Goal: Navigation & Orientation: Find specific page/section

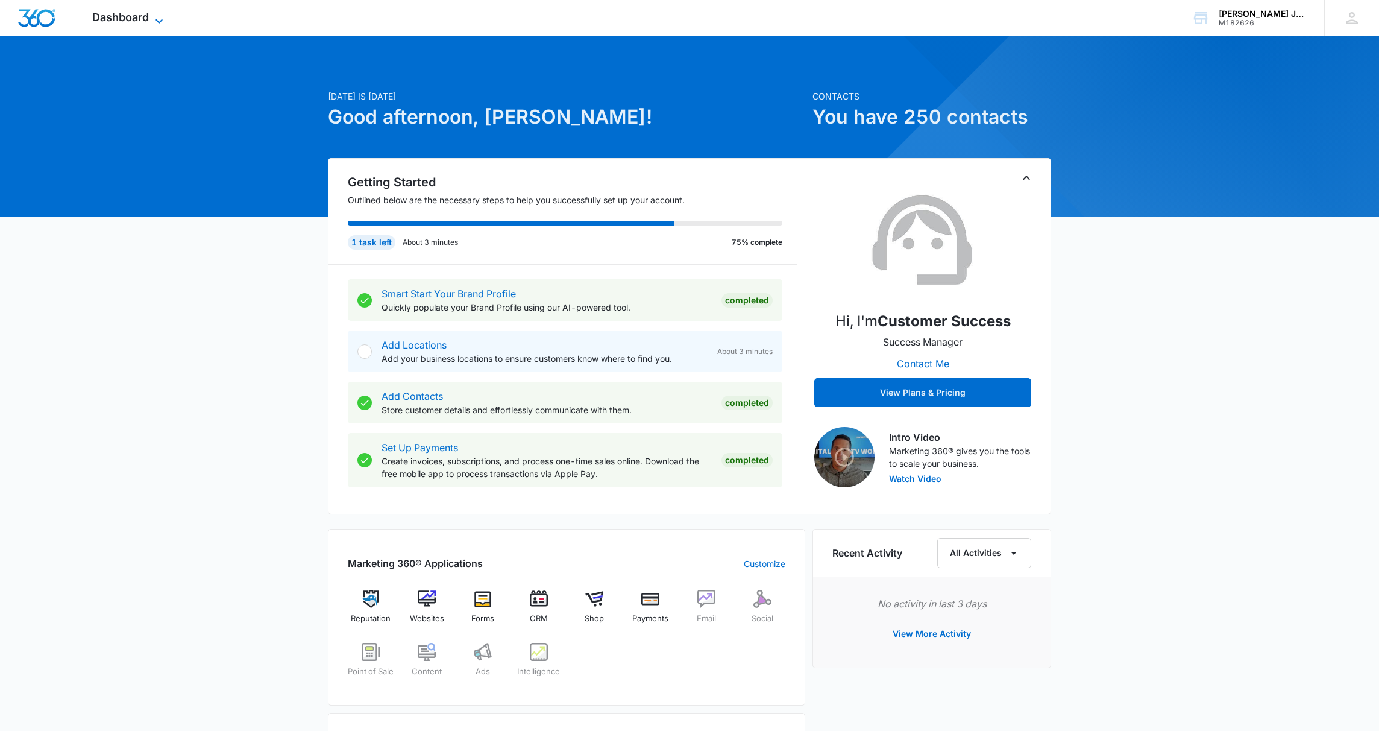
click at [135, 21] on span "Dashboard" at bounding box center [120, 17] width 57 height 13
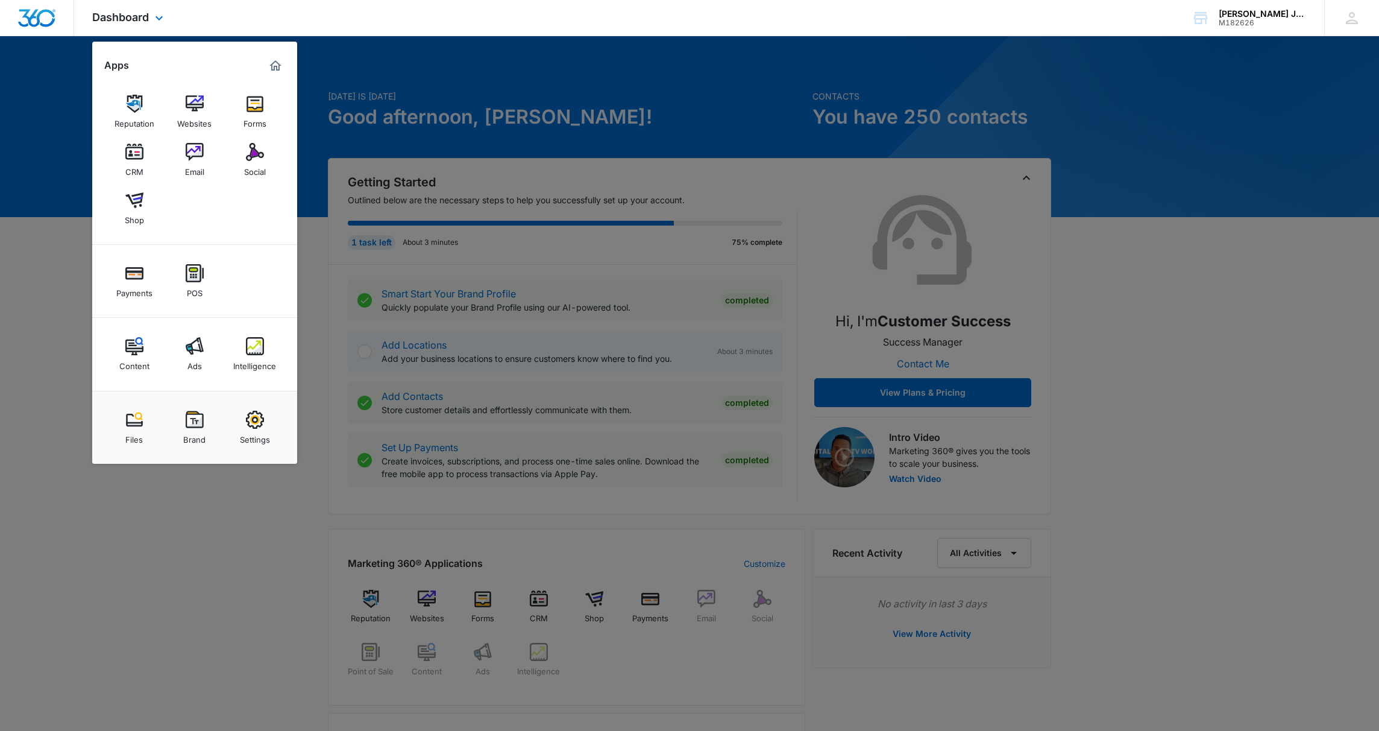
click at [47, 25] on img "Dashboard" at bounding box center [36, 18] width 39 height 18
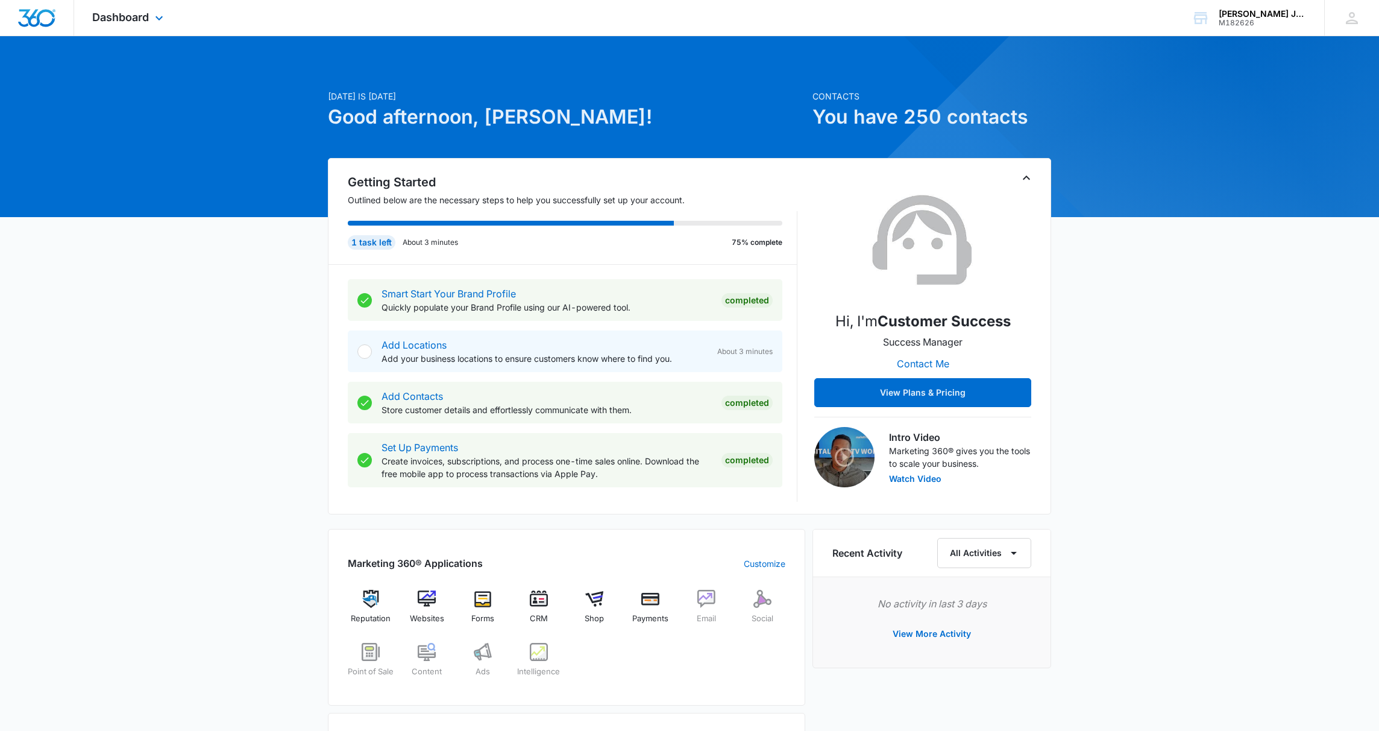
click at [47, 25] on img "Dashboard" at bounding box center [36, 18] width 39 height 18
click at [46, 17] on img "Dashboard" at bounding box center [36, 18] width 39 height 18
click at [597, 597] on img at bounding box center [594, 599] width 18 height 18
